Goal: Browse casually

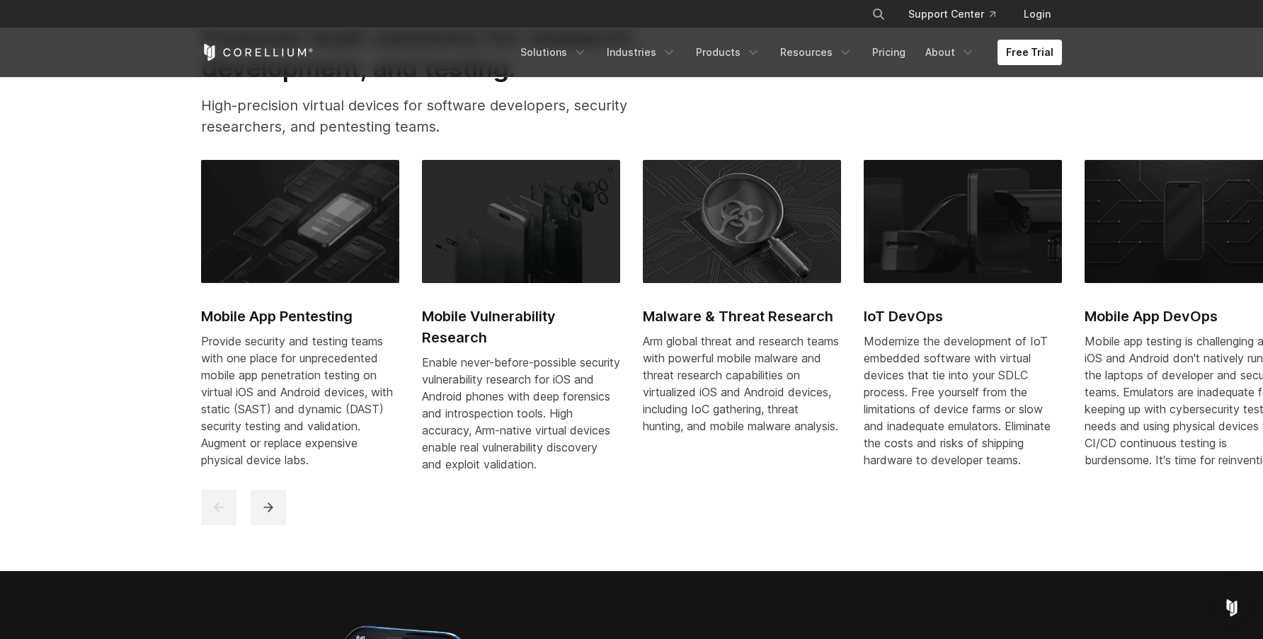
scroll to position [694, 0]
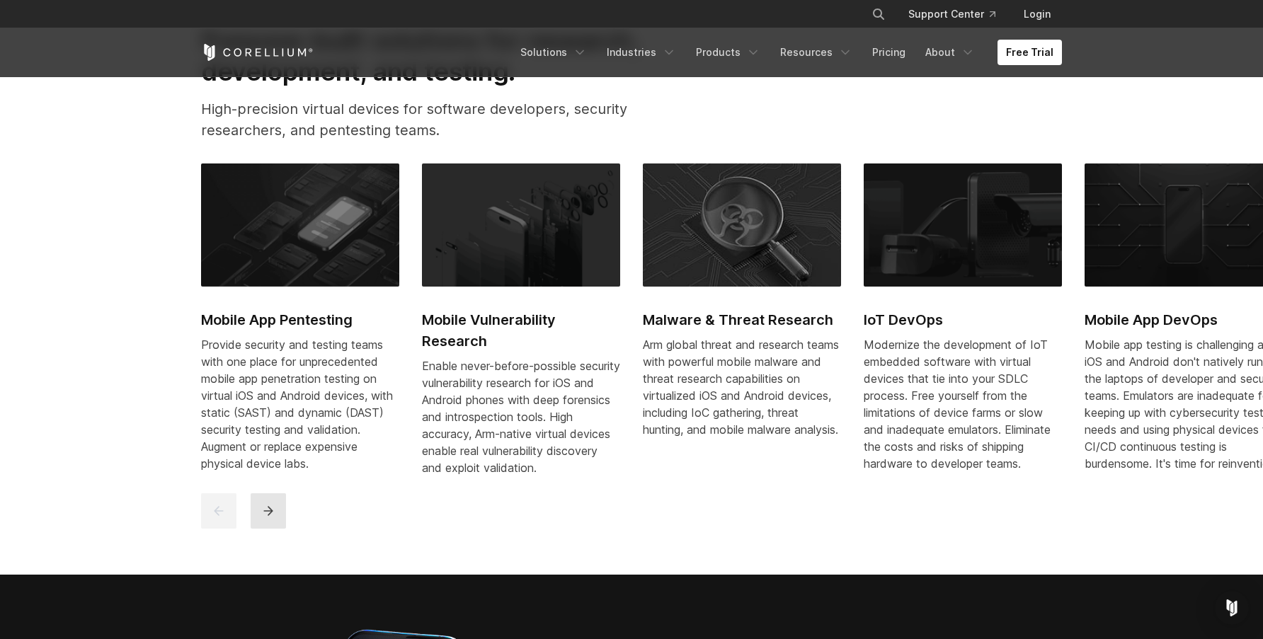
click at [263, 518] on icon "next" at bounding box center [268, 511] width 14 height 14
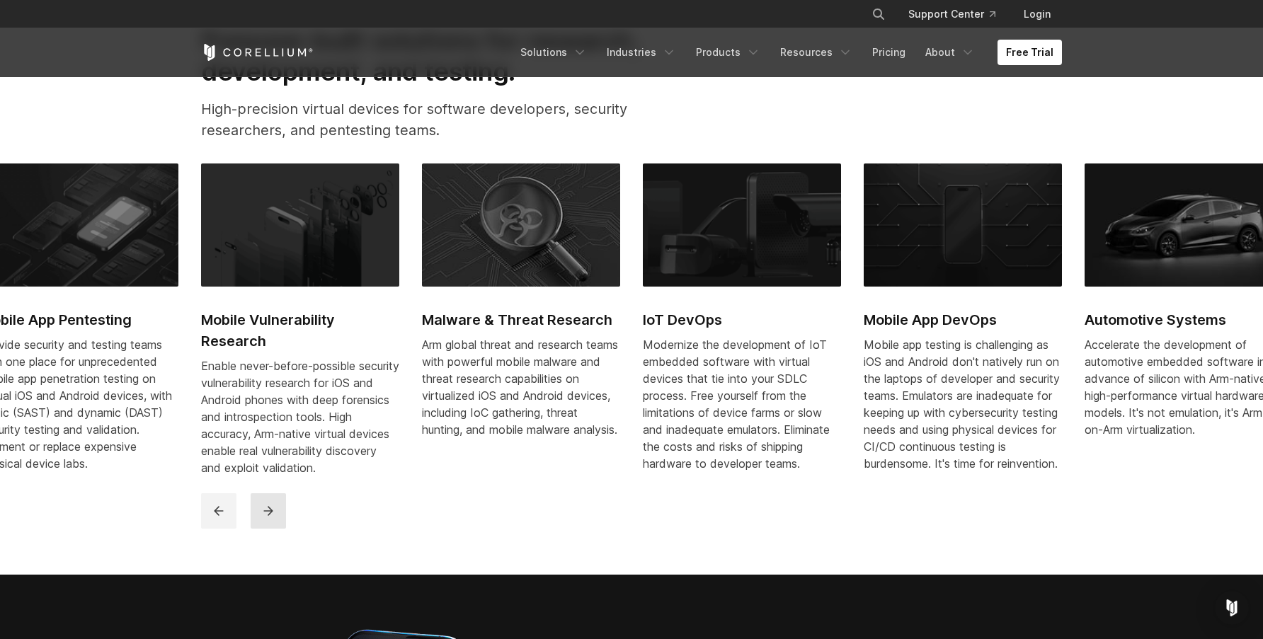
click at [263, 518] on icon "next" at bounding box center [268, 511] width 14 height 14
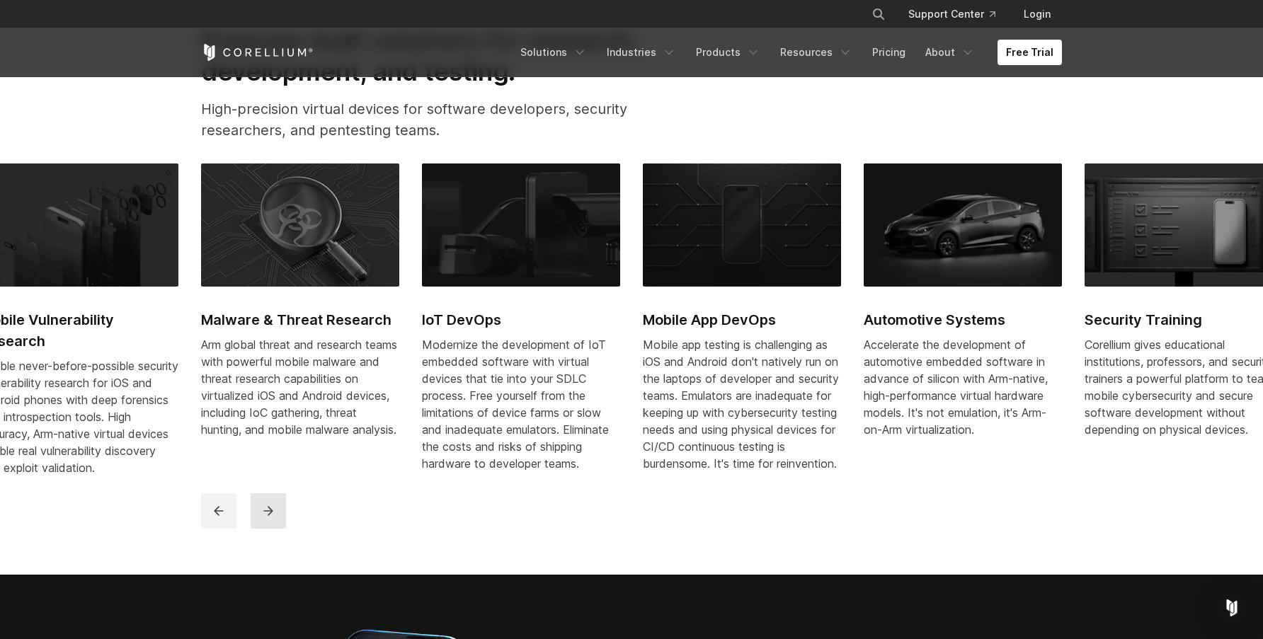
click at [263, 518] on icon "next" at bounding box center [268, 511] width 14 height 14
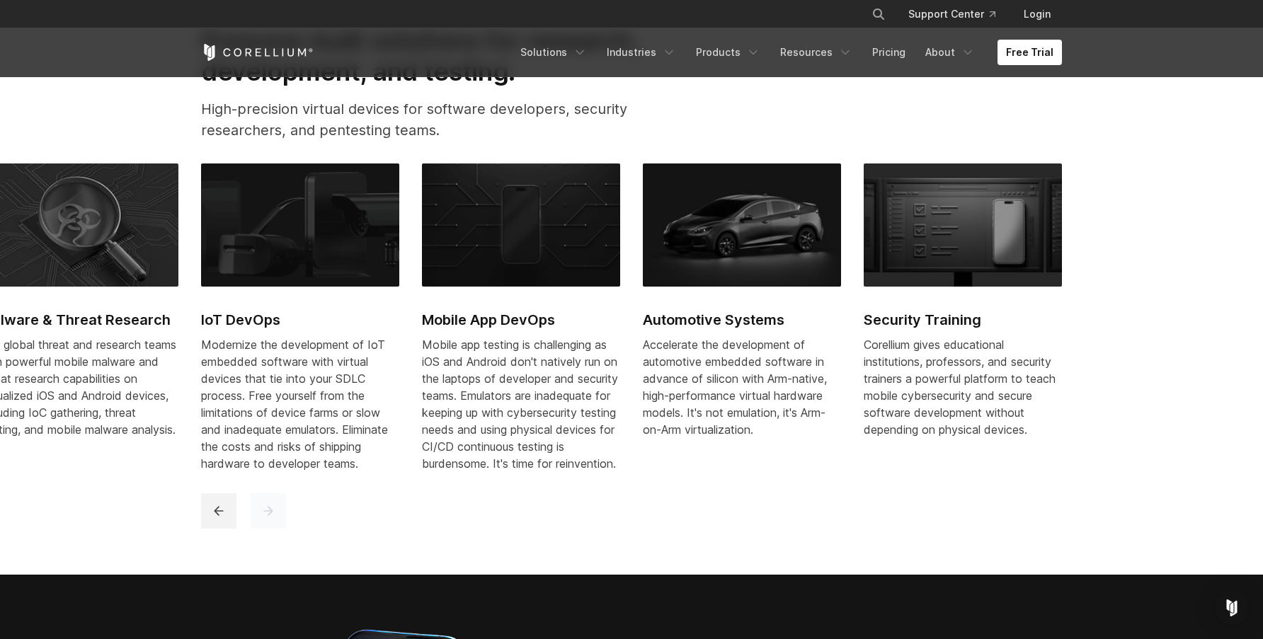
click at [263, 518] on icon "next" at bounding box center [268, 511] width 14 height 14
click at [219, 516] on icon "previous" at bounding box center [218, 511] width 9 height 9
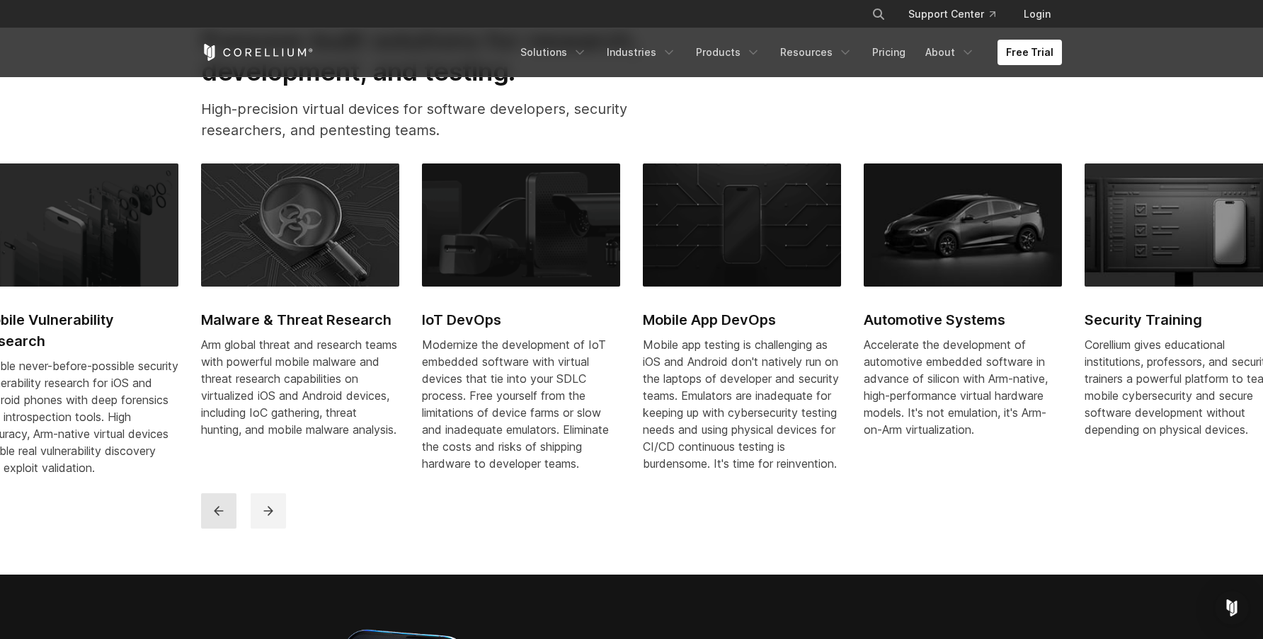
click at [219, 516] on icon "previous" at bounding box center [218, 511] width 9 height 9
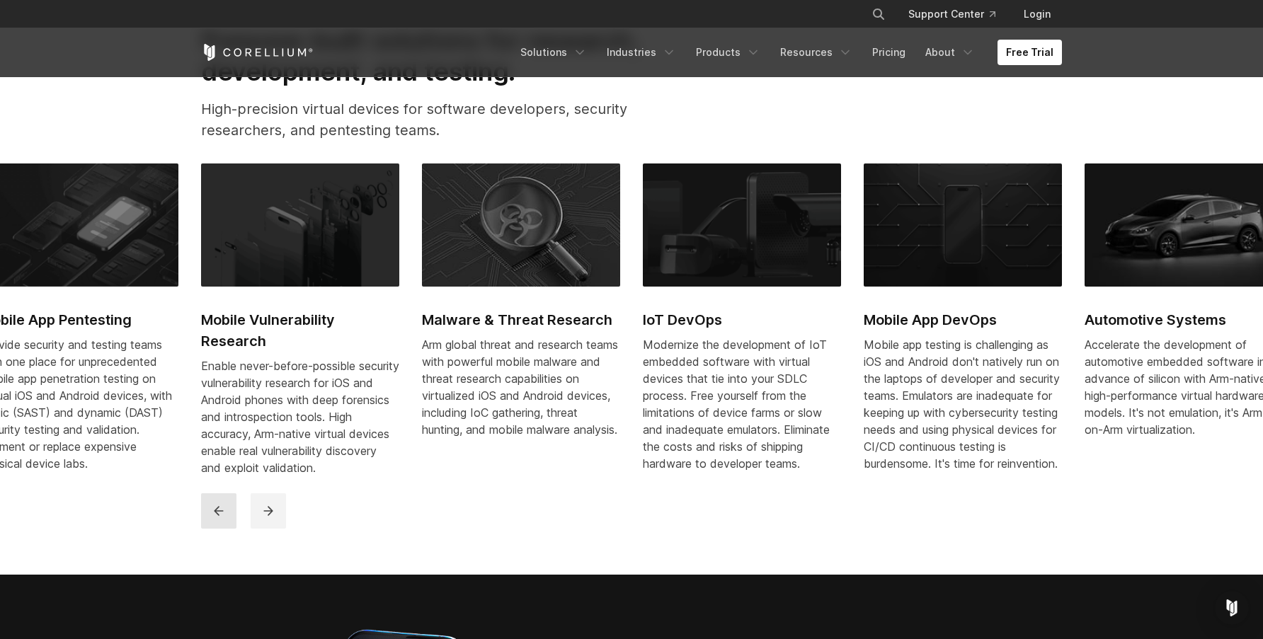
click at [219, 516] on icon "previous" at bounding box center [218, 511] width 9 height 9
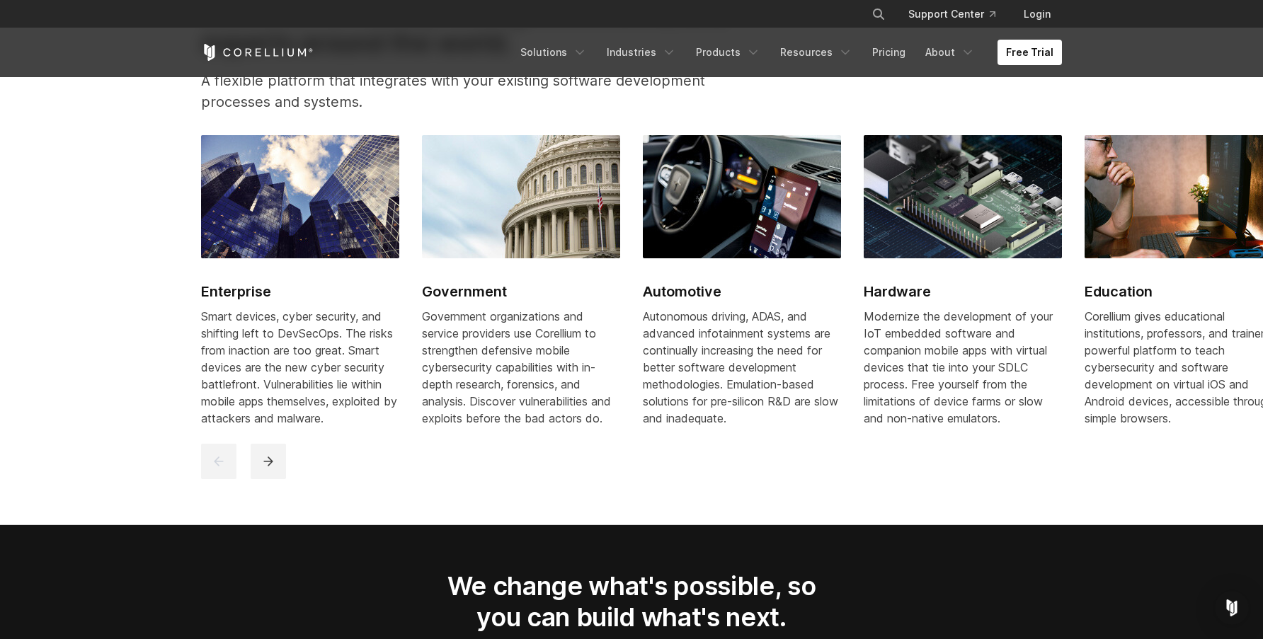
scroll to position [1775, 0]
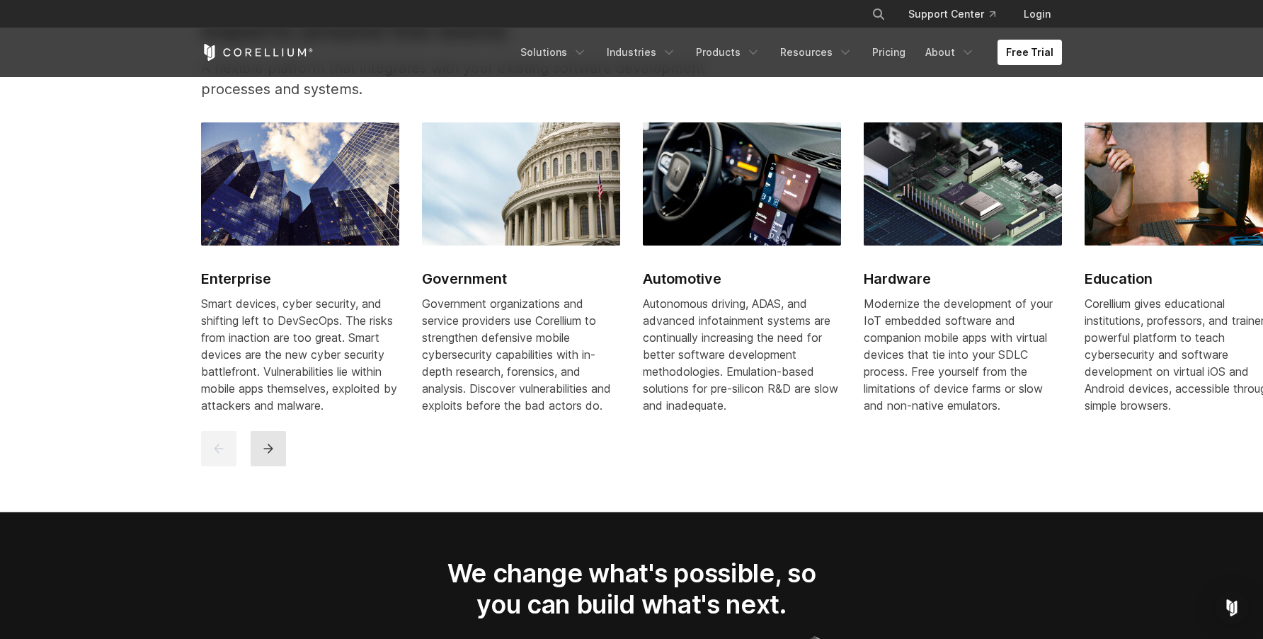
click at [276, 462] on button "next" at bounding box center [268, 448] width 35 height 35
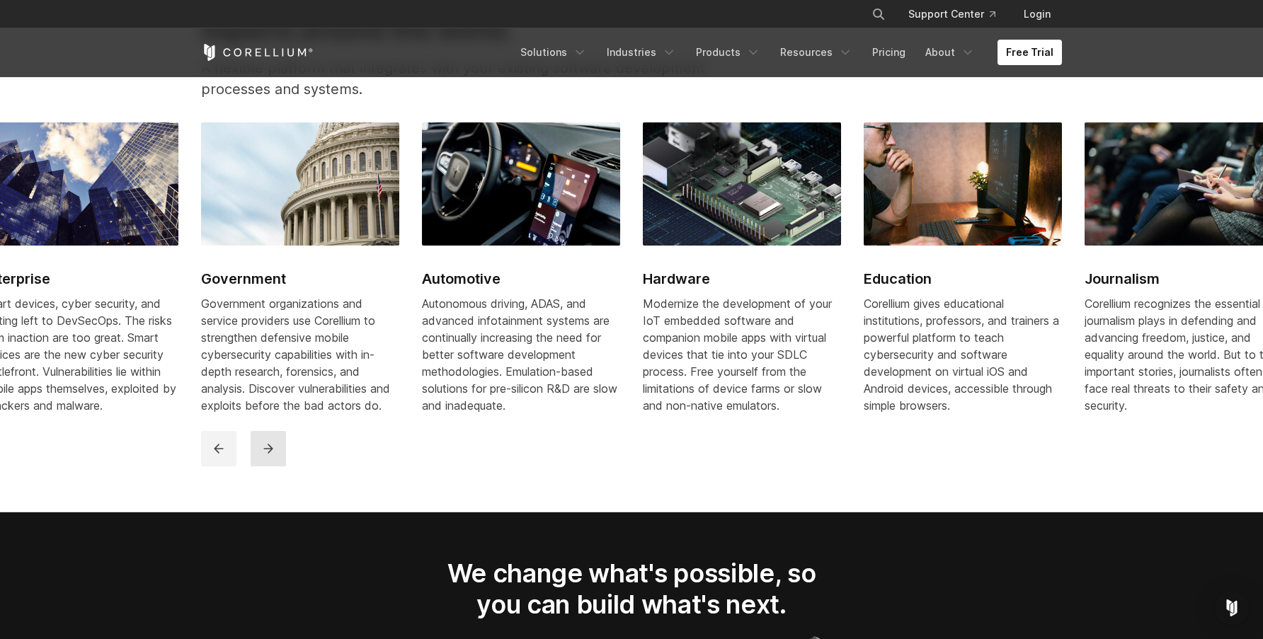
click at [276, 462] on button "next" at bounding box center [268, 448] width 35 height 35
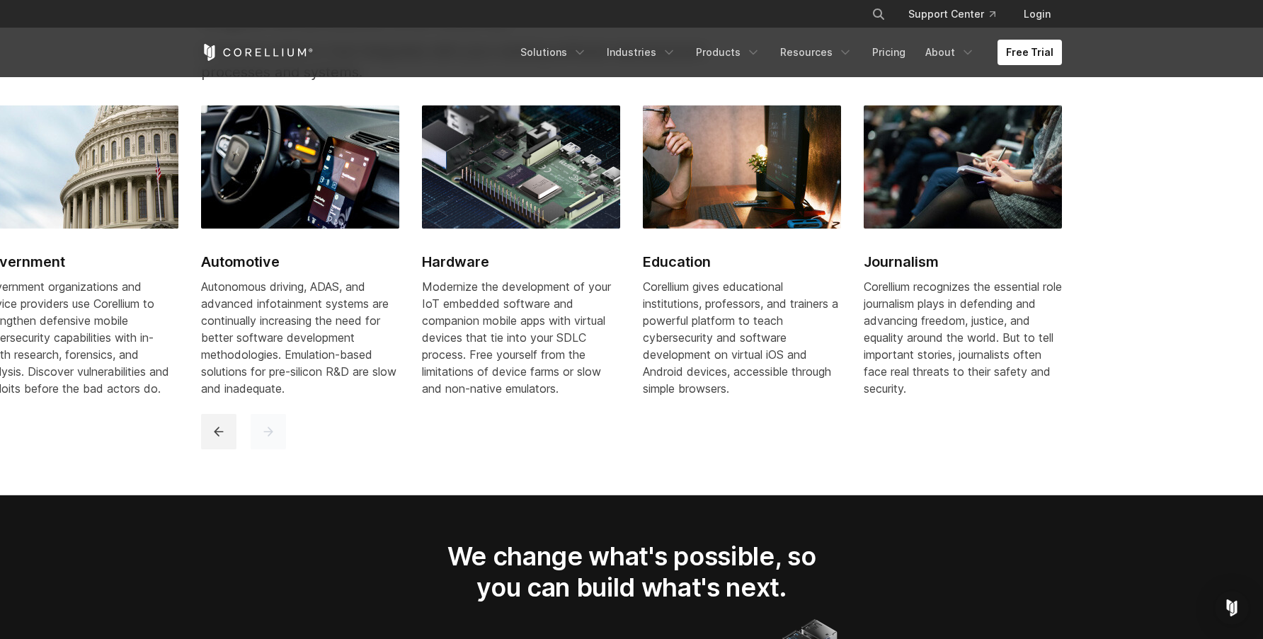
scroll to position [1793, 0]
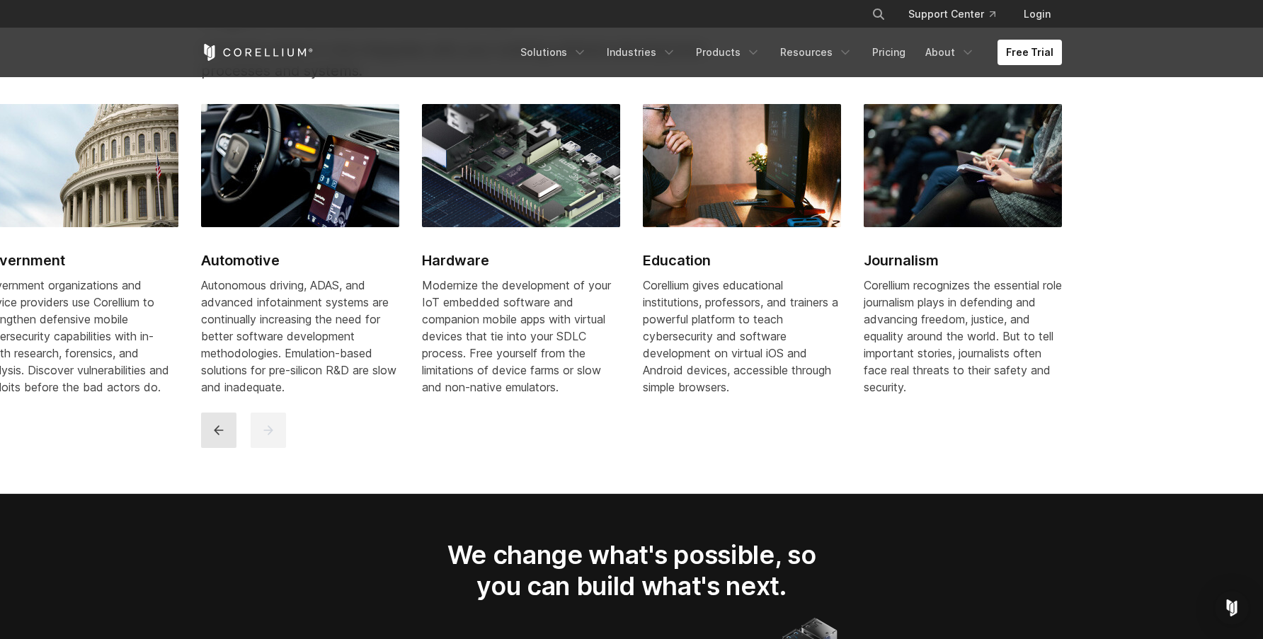
click at [217, 435] on icon "previous" at bounding box center [218, 429] width 9 height 9
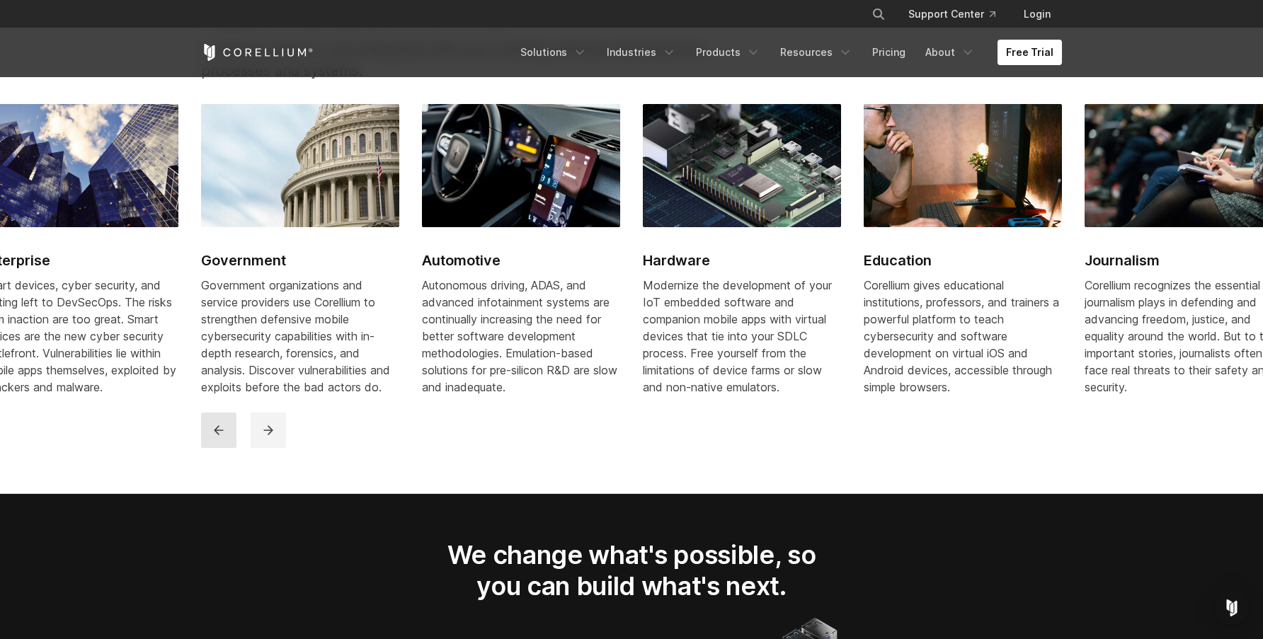
click at [217, 435] on icon "previous" at bounding box center [218, 429] width 9 height 9
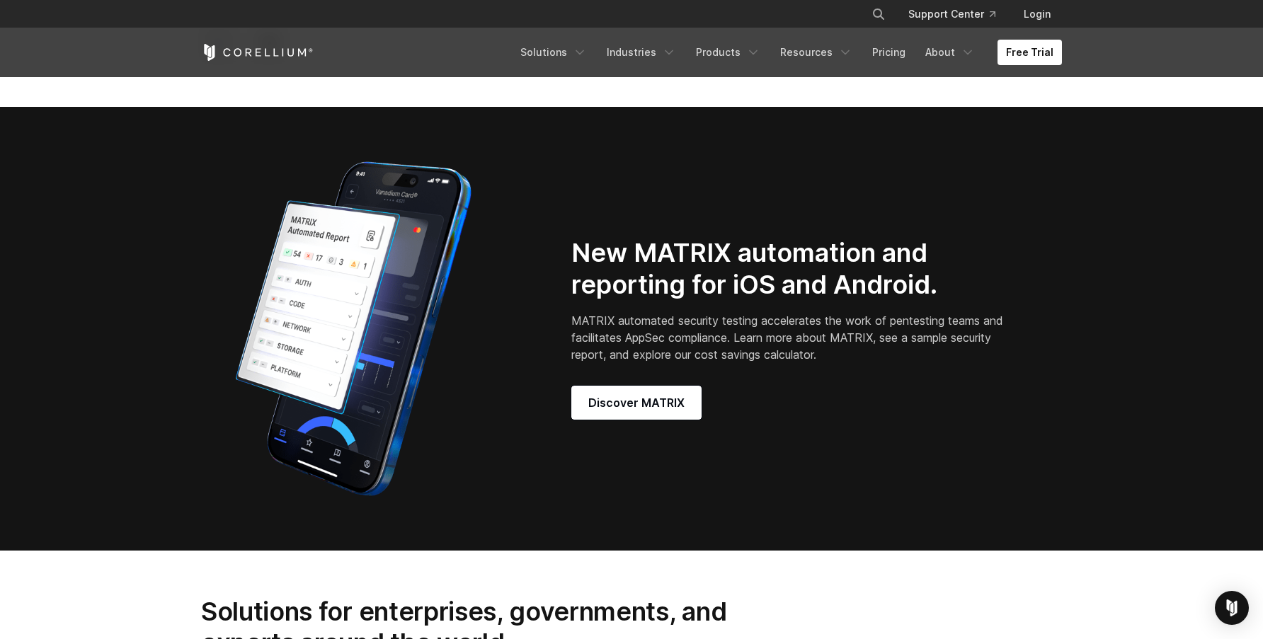
scroll to position [1160, 0]
